Goal: Information Seeking & Learning: Check status

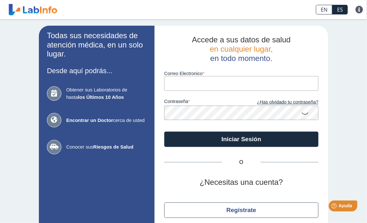
click at [212, 87] on input "Correo Electronico" at bounding box center [241, 83] width 154 height 14
type input "[EMAIL_ADDRESS][DOMAIN_NAME]"
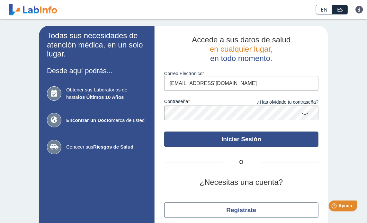
click at [234, 139] on button "Iniciar Sesión" at bounding box center [241, 139] width 154 height 15
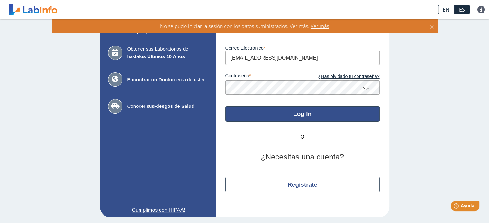
scroll to position [41, 0]
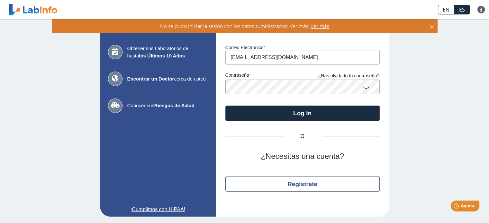
click at [364, 85] on icon at bounding box center [366, 87] width 8 height 13
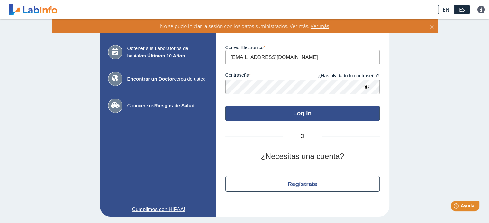
click at [300, 111] on button "Log In" at bounding box center [302, 113] width 154 height 15
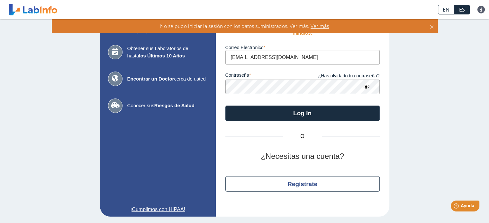
click at [318, 28] on span "Ver más" at bounding box center [319, 26] width 20 height 7
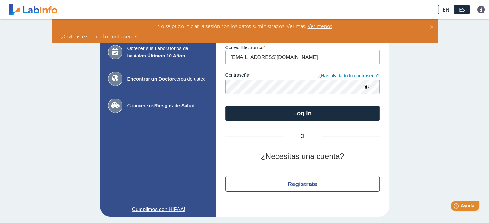
click at [341, 77] on link "¿Has olvidado tu contraseña?" at bounding box center [341, 76] width 77 height 7
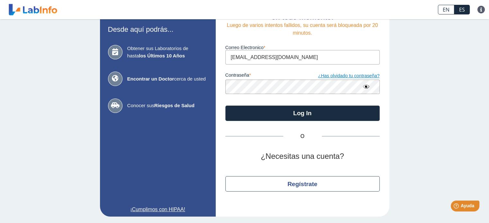
scroll to position [31, 0]
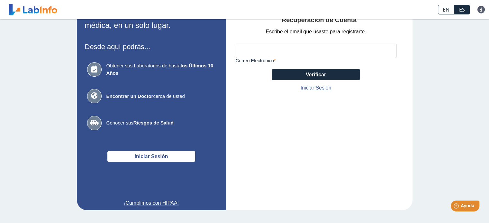
click at [262, 48] on input "Correo Electronico" at bounding box center [316, 51] width 161 height 14
type input "[EMAIL_ADDRESS][DOMAIN_NAME]"
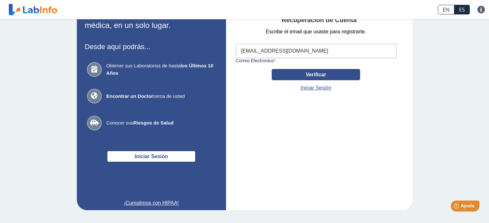
click at [317, 76] on button "Verificar" at bounding box center [316, 74] width 88 height 11
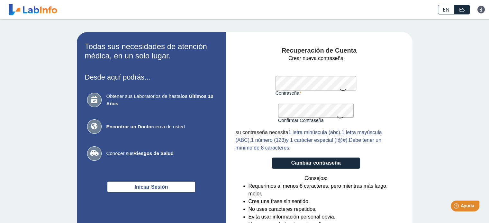
click at [342, 89] on icon at bounding box center [343, 89] width 8 height 13
click at [336, 117] on icon at bounding box center [340, 117] width 8 height 13
click at [314, 164] on button "Cambiar contraseña" at bounding box center [316, 163] width 88 height 11
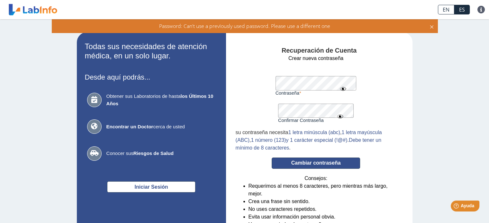
click at [307, 164] on button "Cambiar contraseña" at bounding box center [316, 163] width 88 height 11
click at [320, 163] on button "Cambiar contraseña" at bounding box center [316, 163] width 88 height 11
click at [259, 77] on form "Crear nueva contraseña Contraseña Una contraseña válida es requerida Confirmar …" at bounding box center [316, 148] width 161 height 186
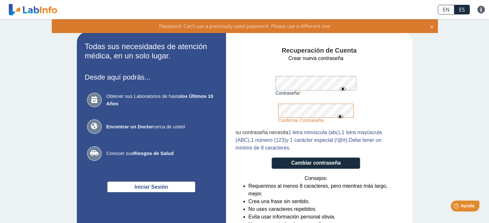
click at [266, 104] on form "Crear nueva contraseña Contraseña Una contraseña válida es requerida Confirmar …" at bounding box center [316, 148] width 161 height 186
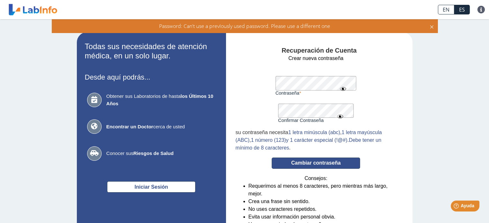
click at [316, 163] on button "Cambiar contraseña" at bounding box center [316, 163] width 88 height 11
click at [308, 163] on button "Cambiar contraseña" at bounding box center [316, 163] width 88 height 11
click at [314, 165] on button "Cambiar contraseña" at bounding box center [316, 163] width 88 height 11
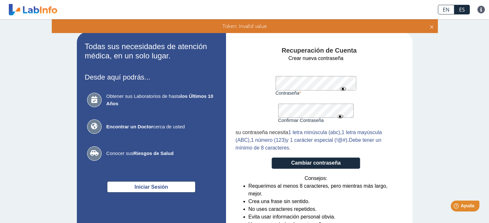
click at [261, 79] on form "Crear nueva contraseña Contraseña Una contraseña válida es requerida Confirmar …" at bounding box center [316, 148] width 161 height 186
click at [262, 103] on form "Crear nueva contraseña Contraseña Una contraseña válida es requerida Confirmar …" at bounding box center [316, 148] width 161 height 186
click at [307, 163] on button "Cambiar contraseña" at bounding box center [316, 163] width 88 height 11
click at [242, 73] on form "Crear nueva contraseña Contraseña Una contraseña válida es requerida Confirmar …" at bounding box center [316, 148] width 161 height 186
click at [248, 110] on form "Crear nueva contraseña Contraseña Una contraseña válida es requerida Confirmar …" at bounding box center [316, 148] width 161 height 186
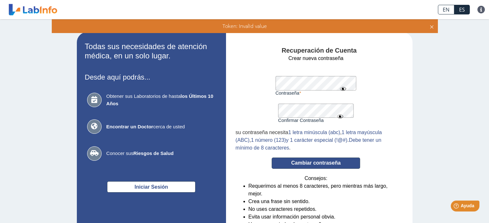
click at [323, 165] on button "Cambiar contraseña" at bounding box center [316, 163] width 88 height 11
click at [261, 75] on form "Crear nueva contraseña Contraseña Una contraseña válida es requerida Confirmar …" at bounding box center [316, 148] width 161 height 186
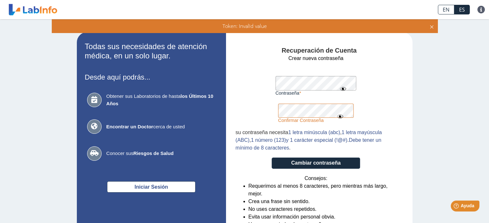
click at [270, 110] on form "Crear nueva contraseña Contraseña Una contraseña válida es requerida Confirmar …" at bounding box center [316, 148] width 161 height 186
click at [248, 76] on form "Crear nueva contraseña Contraseña Una contraseña válida es requerida Confirmar …" at bounding box center [316, 148] width 161 height 186
click at [261, 104] on form "Crear nueva contraseña Contraseña Una contraseña válida es requerida Confirmar …" at bounding box center [316, 148] width 161 height 186
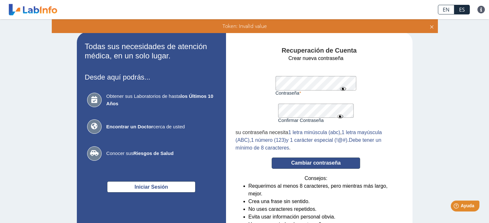
click at [320, 163] on button "Cambiar contraseña" at bounding box center [316, 163] width 88 height 11
click at [257, 76] on form "Crear nueva contraseña Contraseña Una contraseña válida es requerida Confirmar …" at bounding box center [316, 148] width 161 height 186
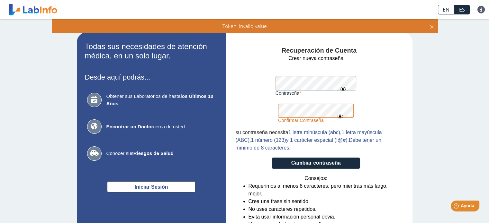
click at [252, 111] on form "Crear nueva contraseña Contraseña Una contraseña válida es requerida Confirmar …" at bounding box center [316, 148] width 161 height 186
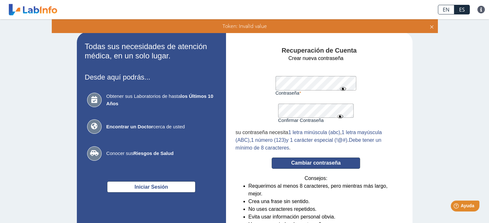
click at [325, 166] on button "Cambiar contraseña" at bounding box center [316, 163] width 88 height 11
click at [433, 25] on icon at bounding box center [431, 26] width 5 height 7
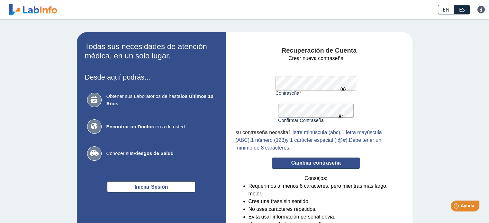
click at [316, 162] on button "Cambiar contraseña" at bounding box center [316, 163] width 88 height 11
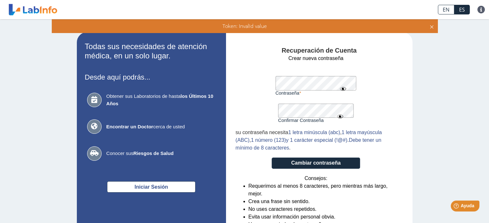
click at [342, 90] on icon at bounding box center [343, 89] width 8 height 12
click at [338, 116] on icon at bounding box center [340, 117] width 8 height 12
click at [313, 165] on button "Cambiar contraseña" at bounding box center [316, 163] width 88 height 11
click at [251, 77] on form "Crear nueva contraseña Contraseña Una contraseña válida es requerida Confirmar …" at bounding box center [316, 148] width 161 height 186
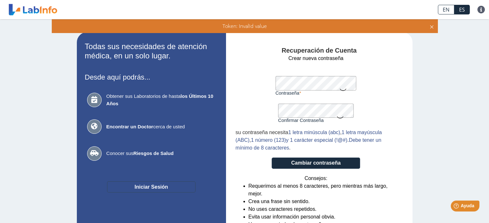
click at [184, 189] on button "Iniciar Sesión" at bounding box center [151, 187] width 88 height 11
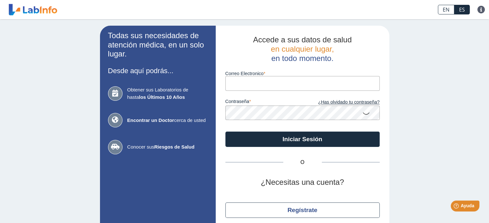
click at [269, 82] on input "Correo Electronico" at bounding box center [302, 83] width 154 height 14
type input "JOJOLI2009@LIVE.COM"
click at [363, 112] on icon at bounding box center [366, 113] width 8 height 13
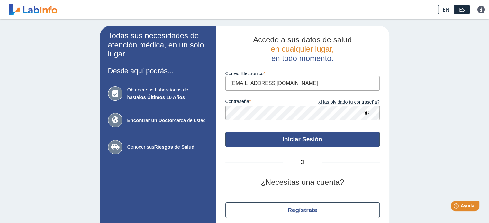
click at [314, 138] on button "Iniciar Sesión" at bounding box center [302, 139] width 154 height 15
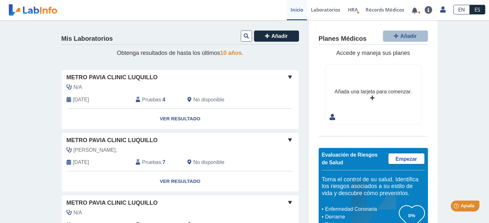
click at [148, 98] on span "Pruebas" at bounding box center [151, 100] width 19 height 8
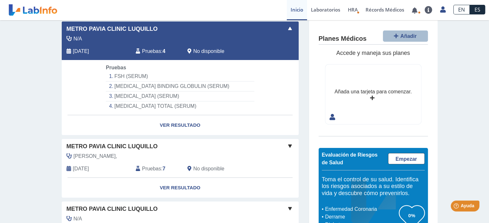
scroll to position [64, 0]
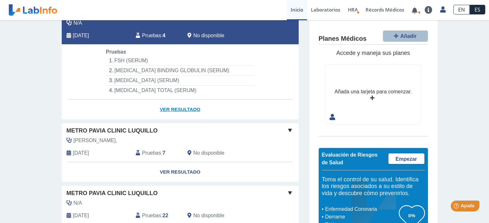
click at [177, 108] on link "Ver Resultado" at bounding box center [180, 110] width 237 height 20
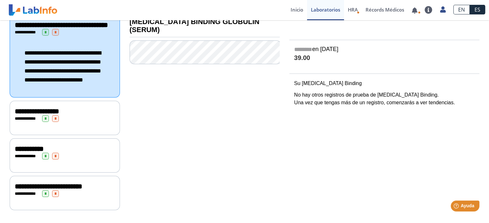
scroll to position [104, 0]
click at [55, 108] on span "**********" at bounding box center [37, 111] width 44 height 7
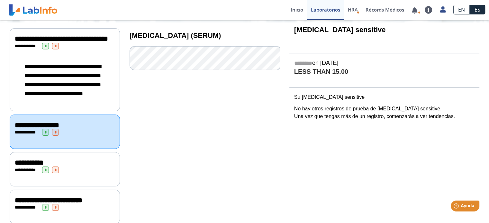
scroll to position [40, 0]
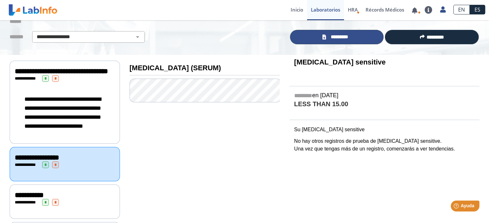
click at [323, 36] on icon at bounding box center [324, 37] width 4 height 5
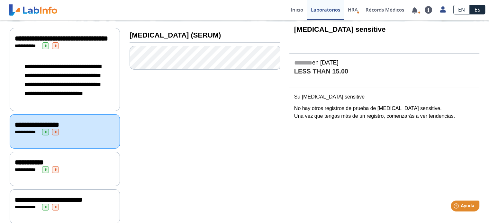
scroll to position [7, 0]
